Goal: Task Accomplishment & Management: Manage account settings

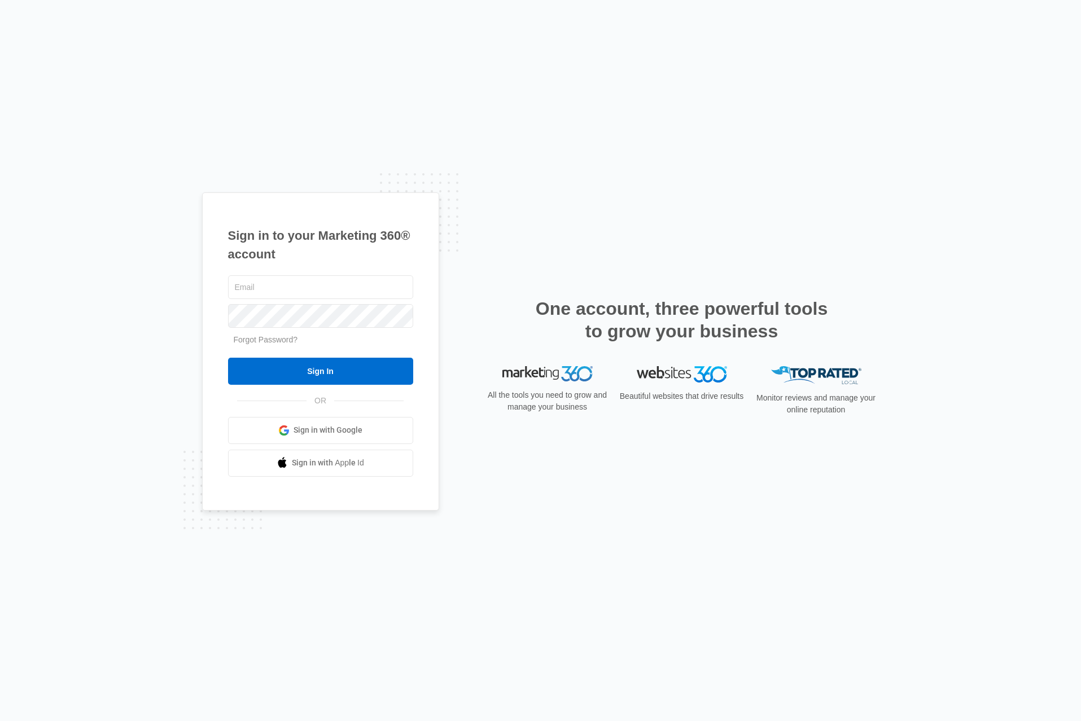
click at [334, 426] on span "Sign in with Google" at bounding box center [328, 430] width 69 height 12
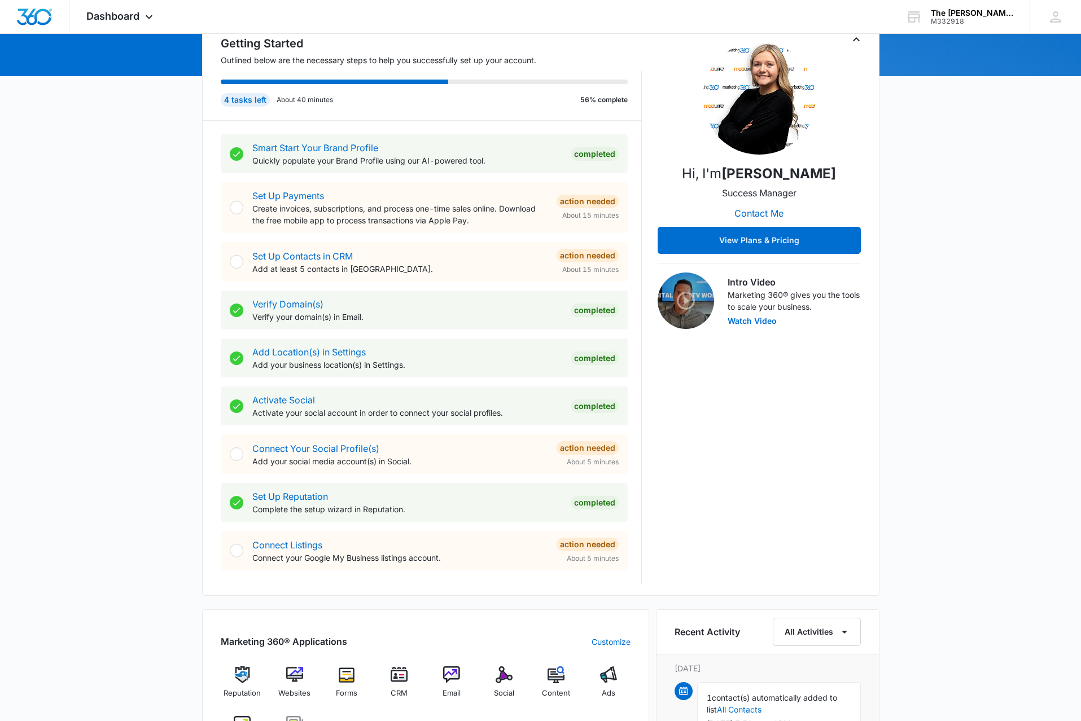
scroll to position [127, 0]
click at [236, 460] on div at bounding box center [237, 455] width 14 height 14
click at [238, 455] on div at bounding box center [237, 455] width 14 height 14
click at [274, 446] on link "Connect Your Social Profile(s)" at bounding box center [315, 448] width 127 height 11
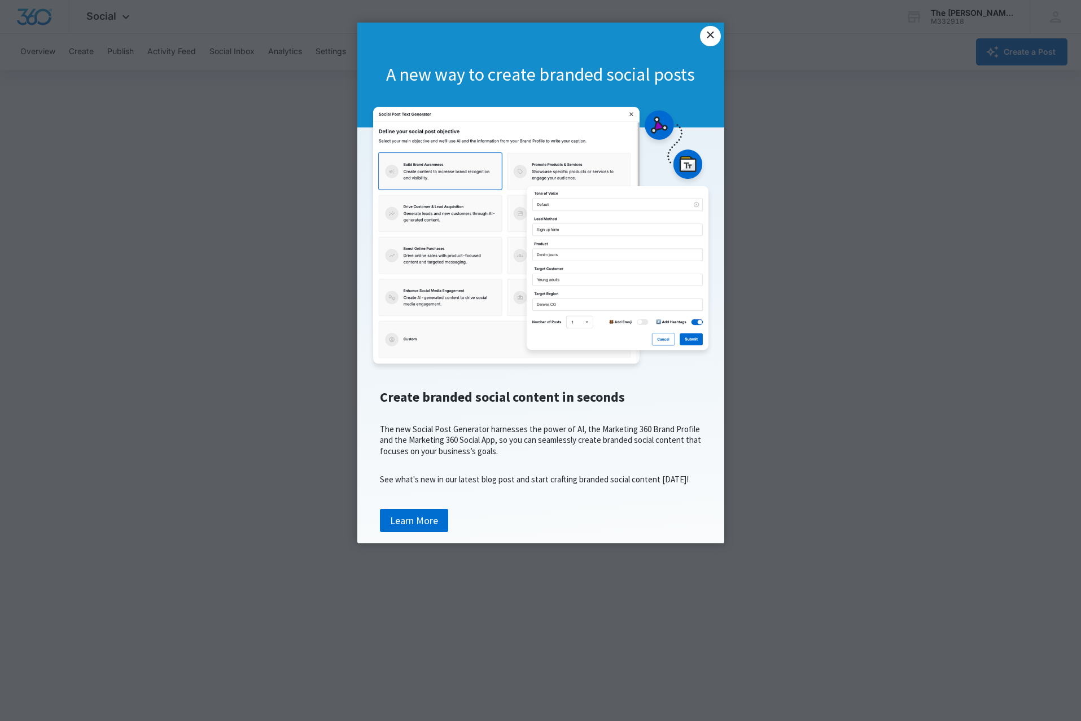
click at [705, 33] on link "×" at bounding box center [710, 36] width 20 height 20
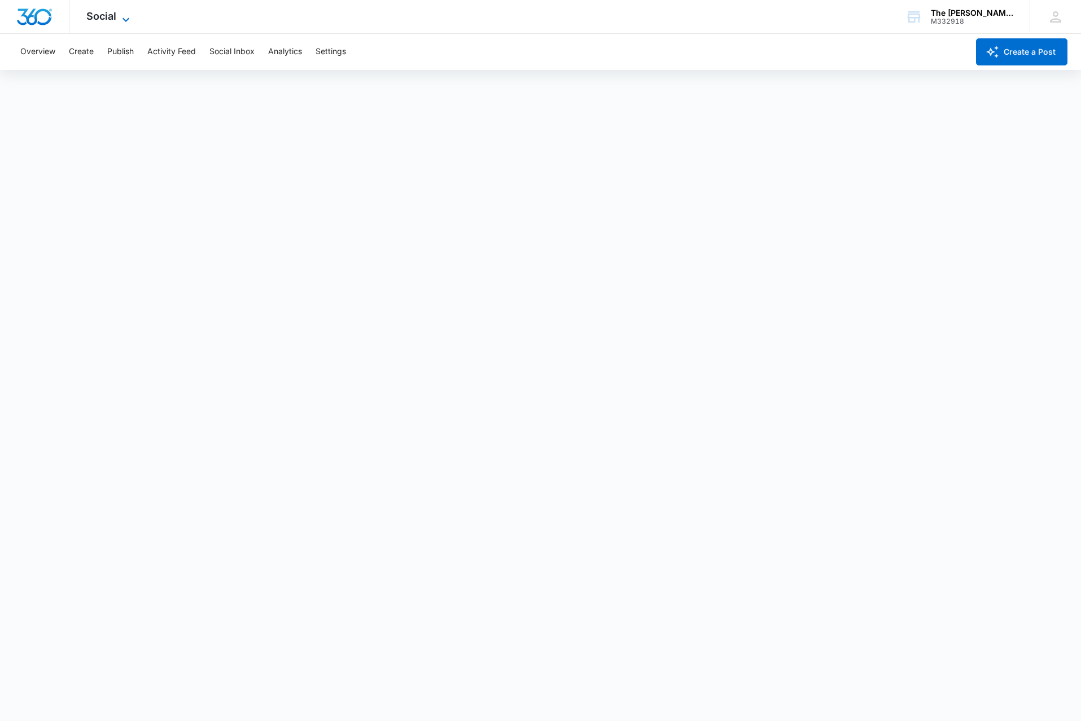
click at [129, 23] on icon at bounding box center [126, 20] width 14 height 14
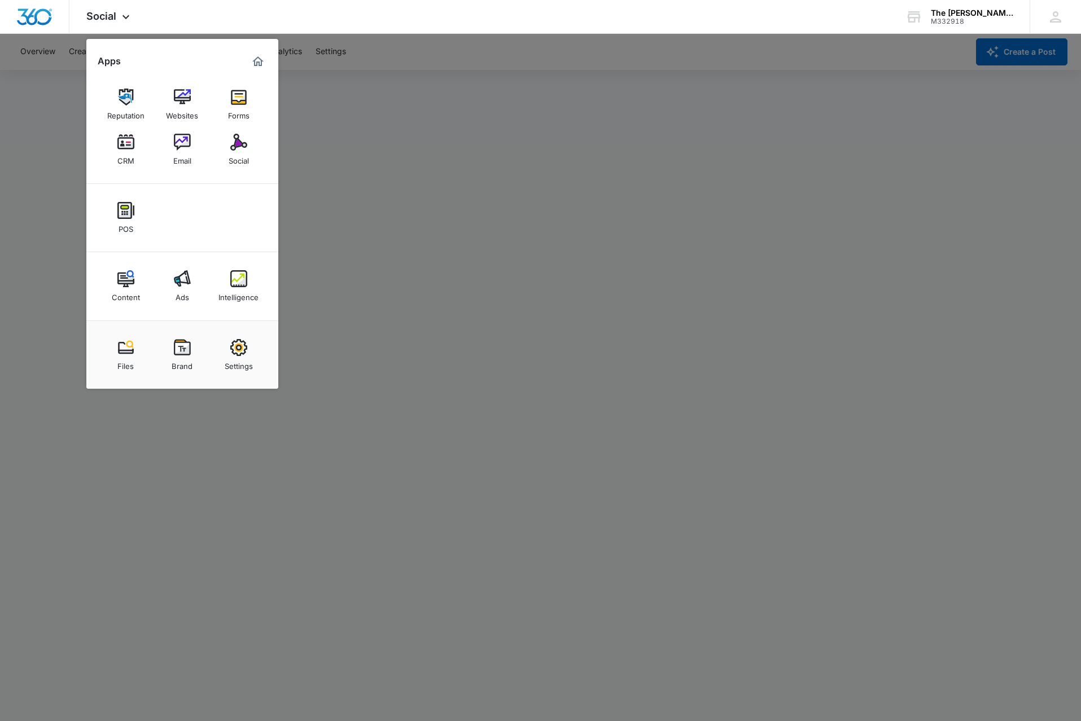
click at [342, 271] on div at bounding box center [540, 360] width 1081 height 721
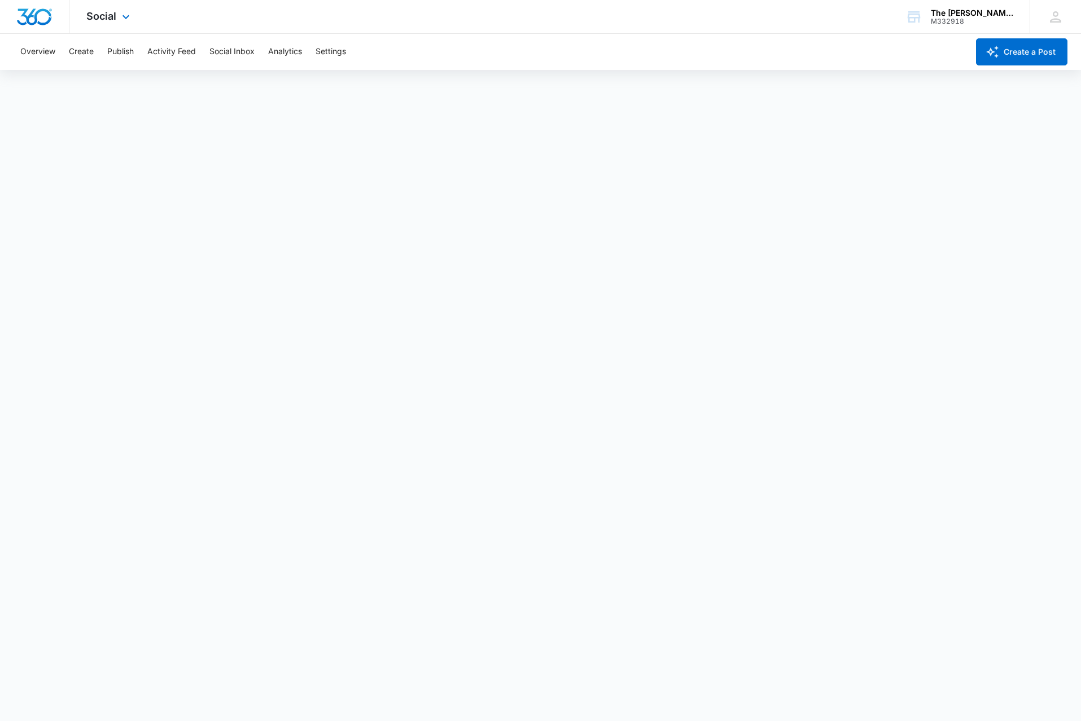
click at [132, 17] on icon at bounding box center [126, 17] width 14 height 14
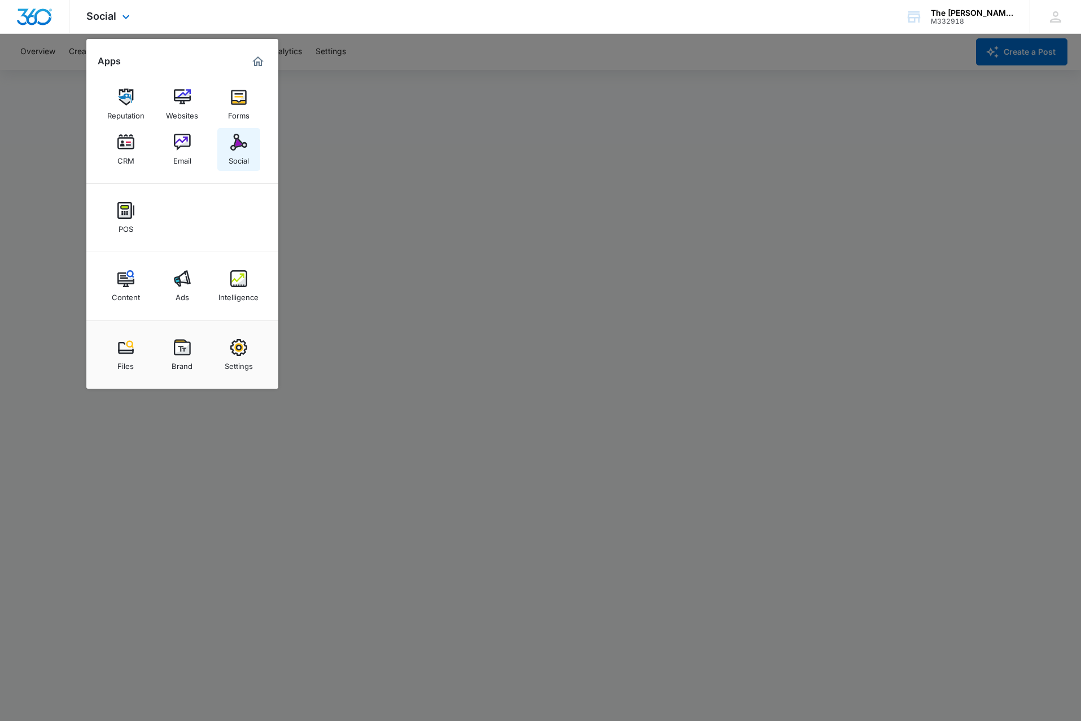
click at [245, 143] on img at bounding box center [238, 142] width 17 height 17
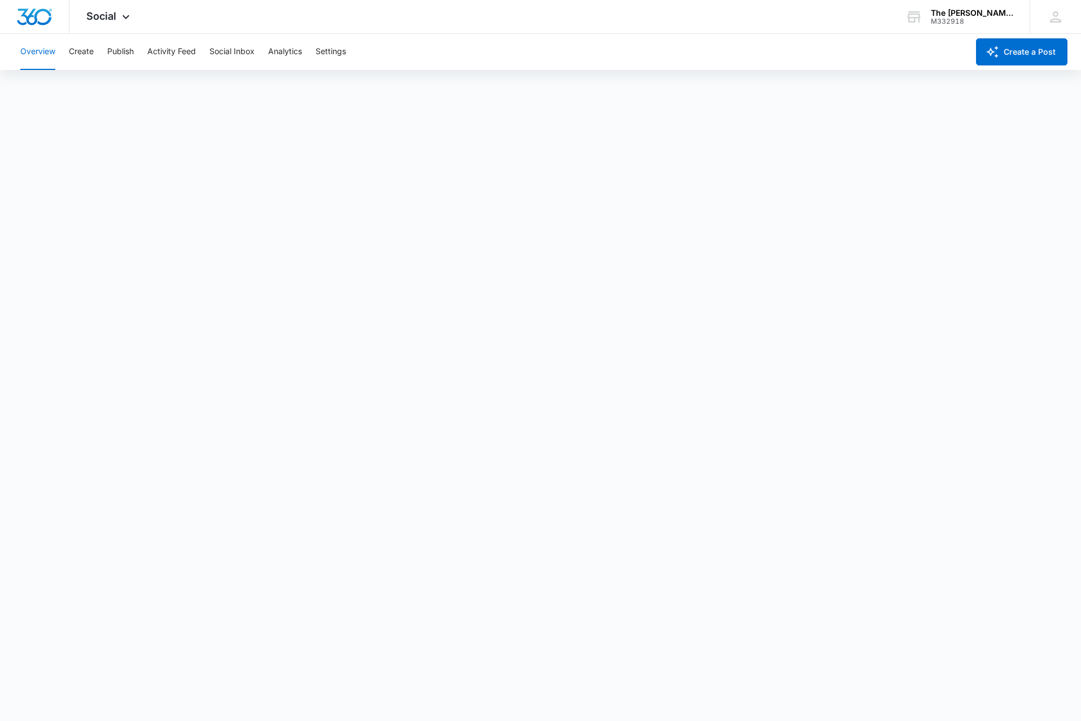
scroll to position [2, 0]
click at [133, 23] on div "Social Apps Reputation Websites Forms CRM Email Social POS Content Ads Intellig…" at bounding box center [109, 16] width 80 height 33
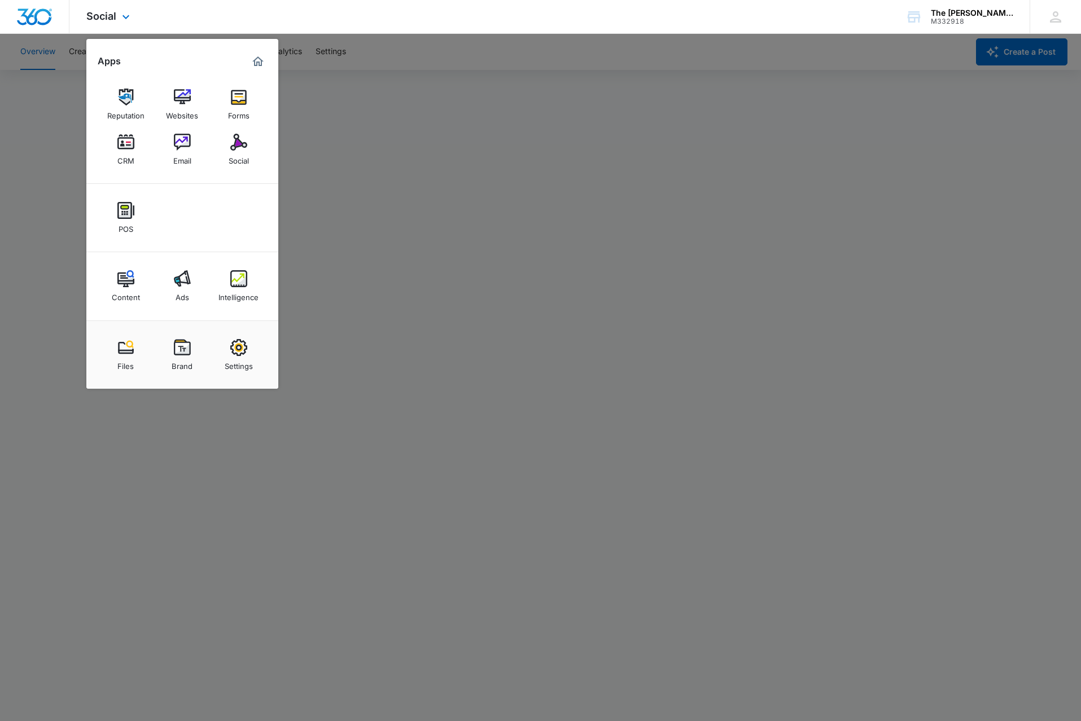
click at [255, 59] on img "Marketing 360® Dashboard" at bounding box center [258, 62] width 14 height 14
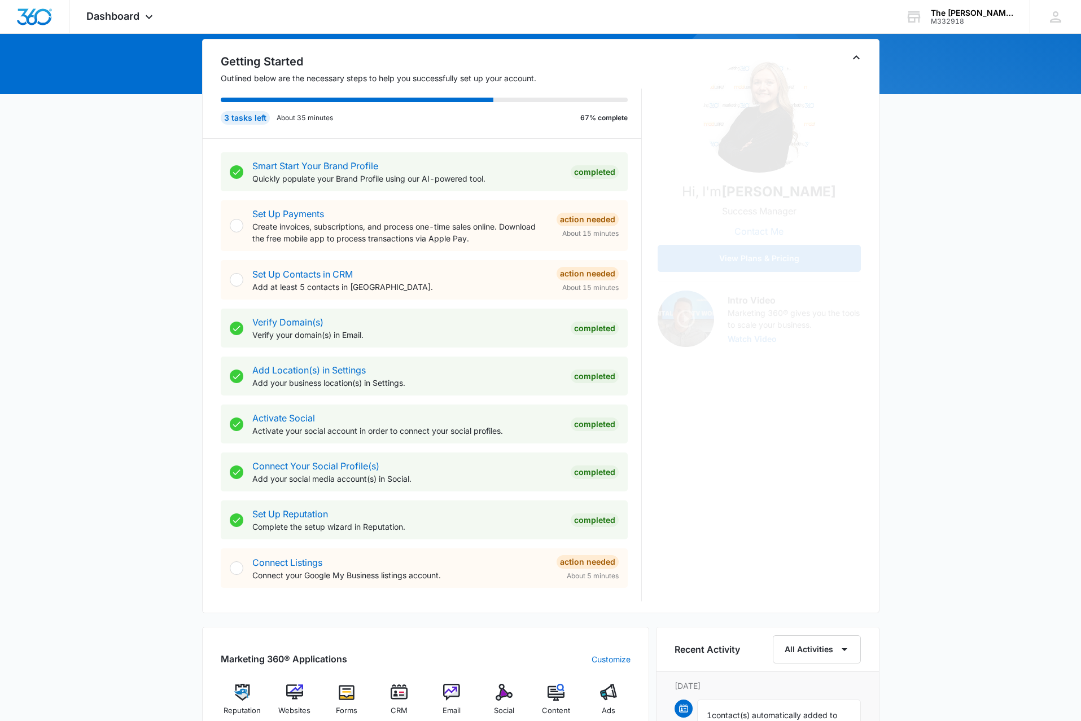
scroll to position [109, 1]
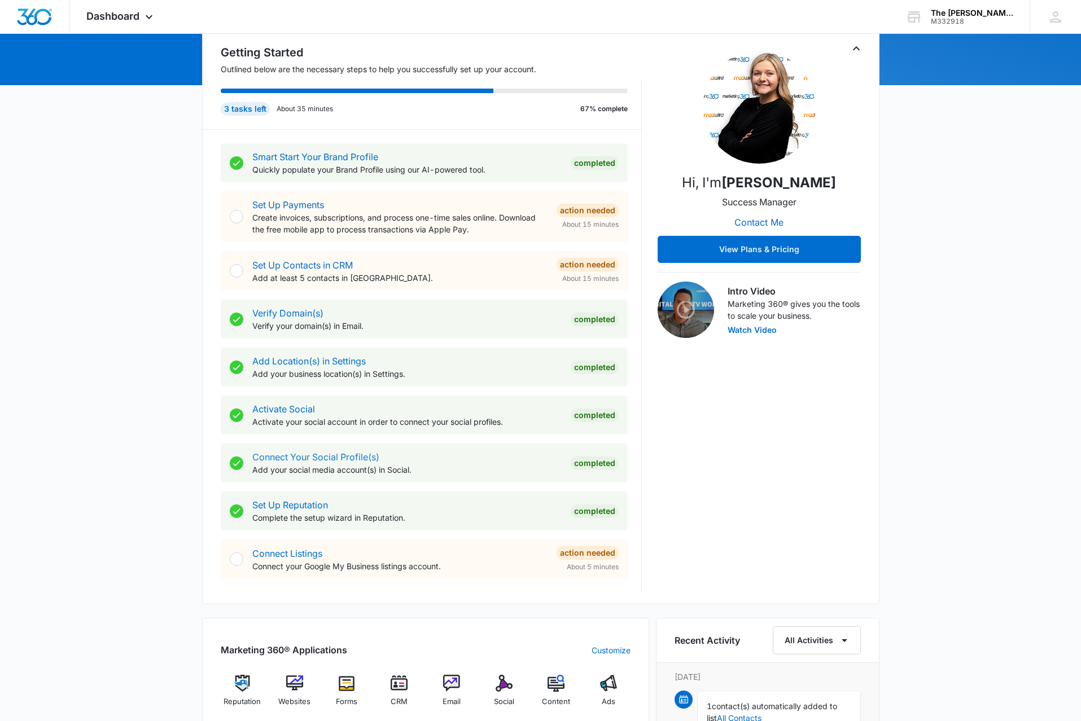
click at [317, 465] on div "Connect Your Social Profile(s) Add your social media account(s) in Social." at bounding box center [406, 462] width 309 height 25
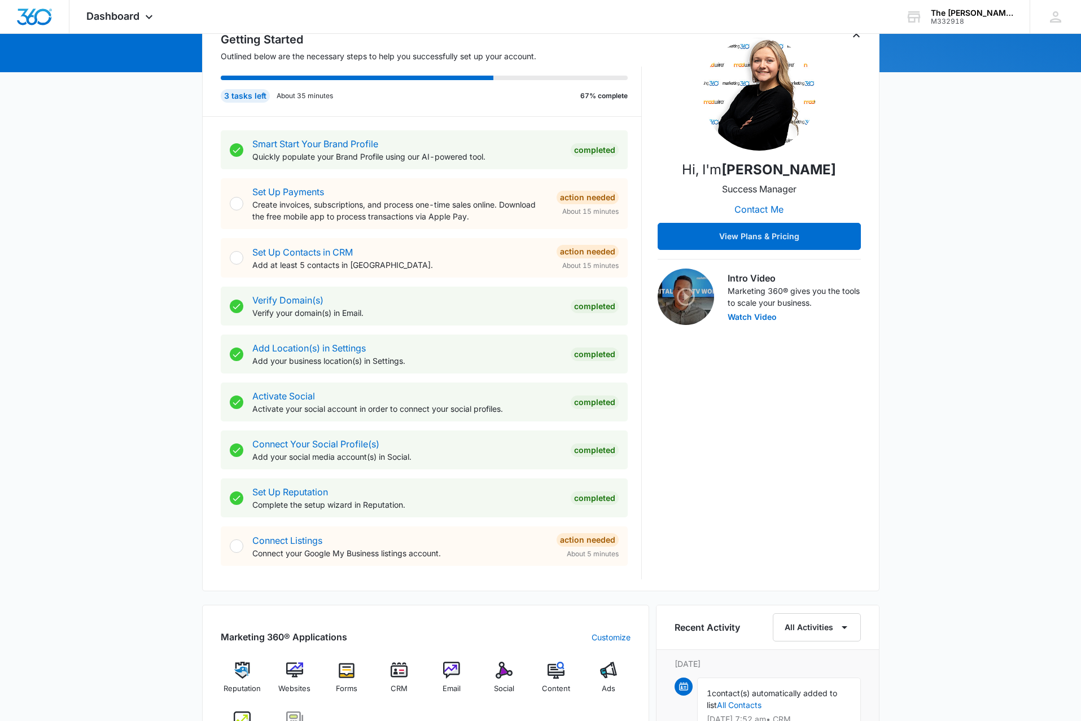
scroll to position [135, 0]
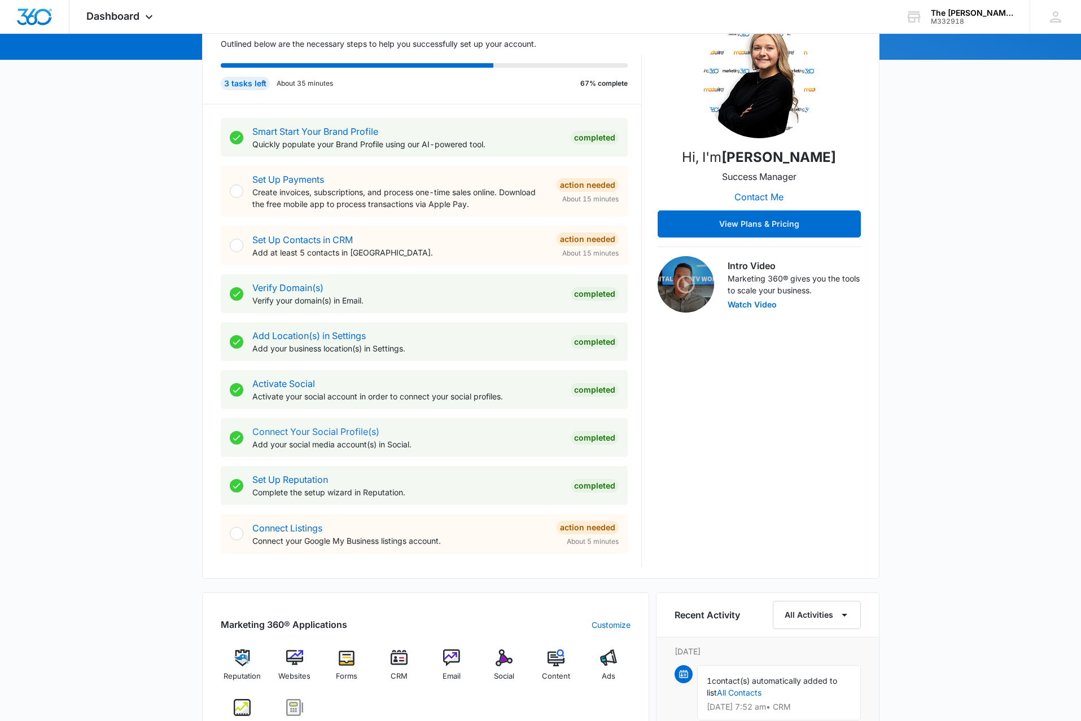
click at [330, 440] on div "Connect Your Social Profile(s) Add your social media account(s) in Social." at bounding box center [406, 437] width 309 height 25
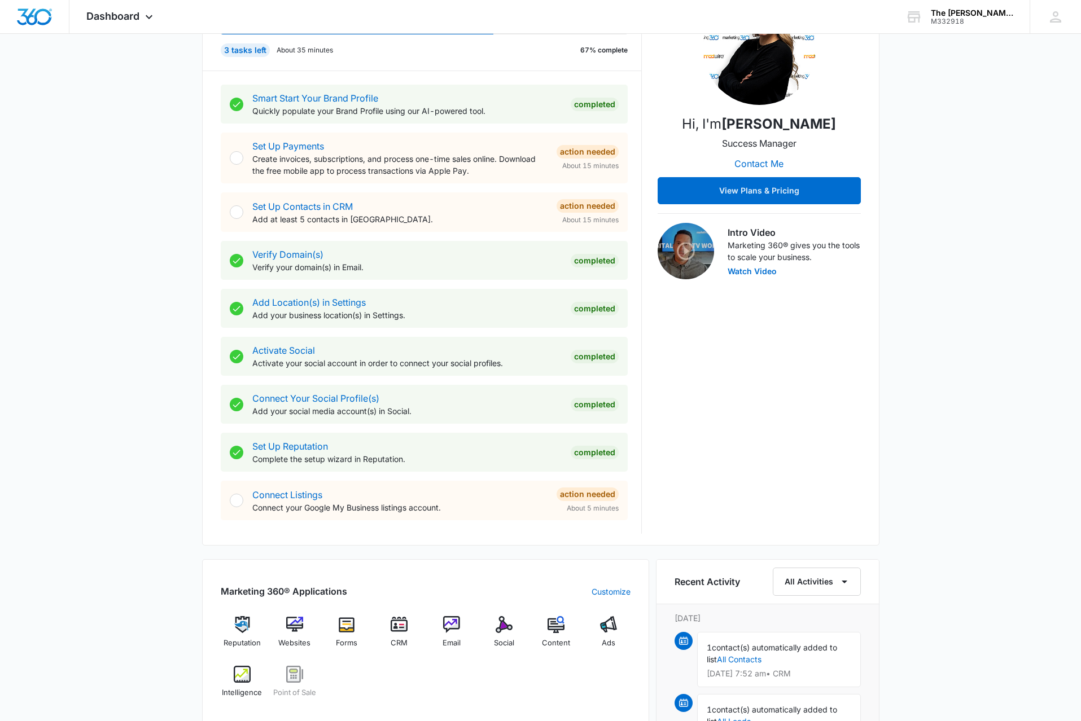
scroll to position [178, 0]
click at [576, 342] on div "Activate Social Activate your social account in order to connect your social pr…" at bounding box center [424, 355] width 407 height 39
click at [274, 396] on link "Connect Your Social Profile(s)" at bounding box center [315, 397] width 127 height 11
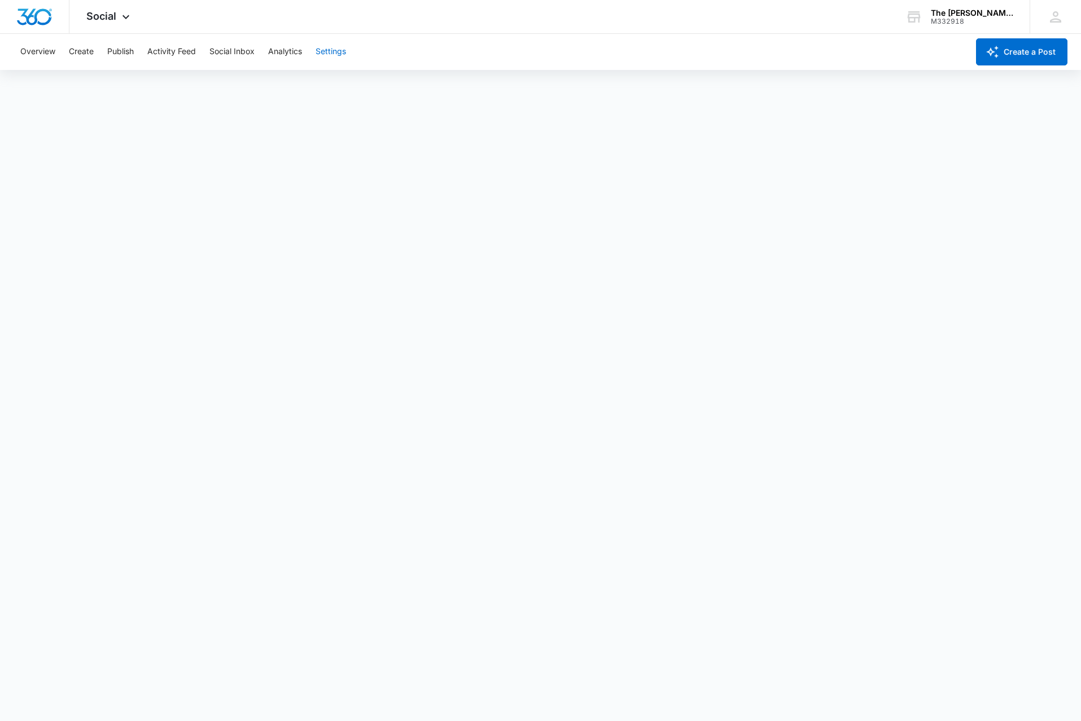
click at [329, 46] on button "Settings" at bounding box center [331, 52] width 30 height 36
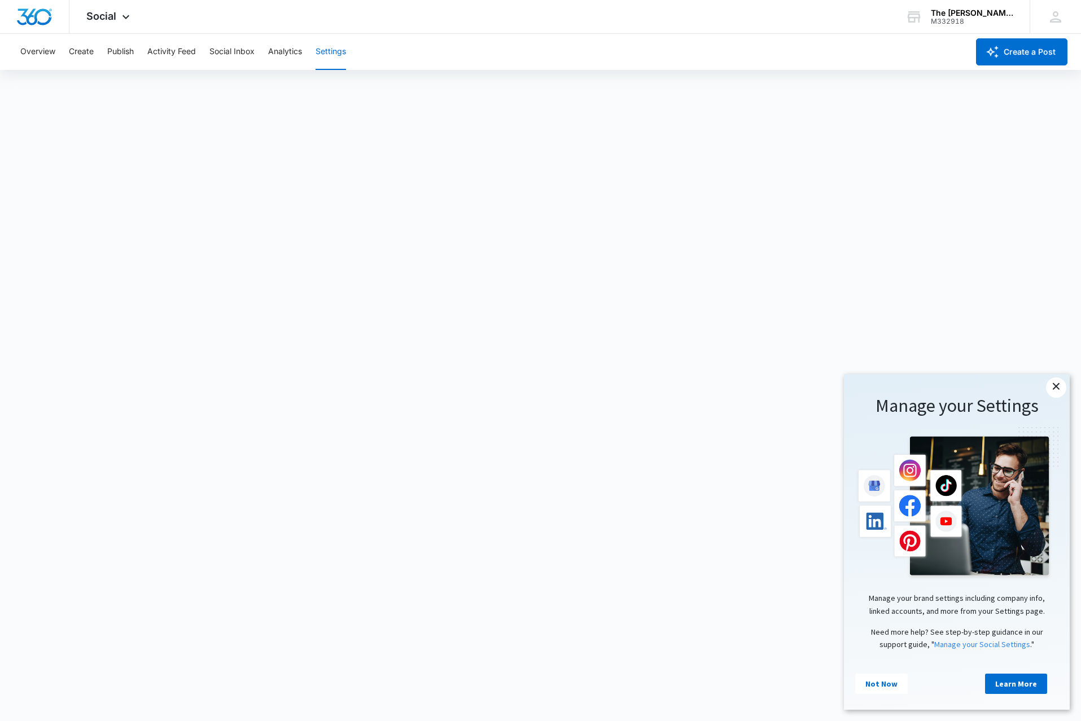
click at [1059, 391] on link "×" at bounding box center [1056, 388] width 20 height 20
